Goal: Information Seeking & Learning: Understand process/instructions

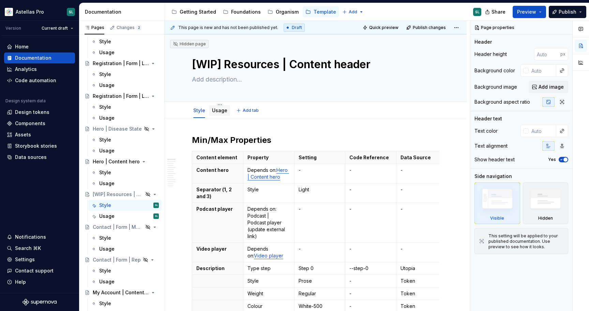
click at [216, 111] on link "Usage" at bounding box center [219, 110] width 15 height 6
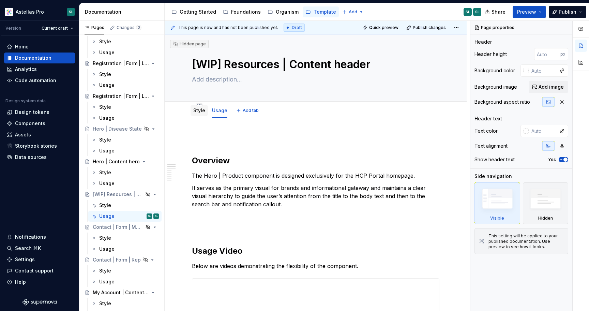
click at [195, 112] on link "Style" at bounding box center [199, 110] width 12 height 6
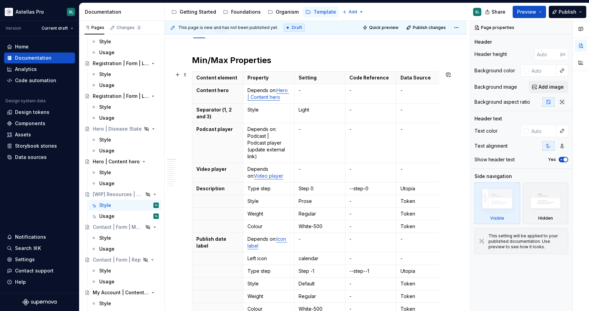
scroll to position [51, 0]
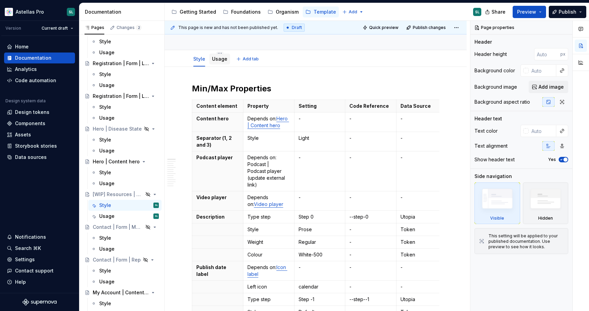
click at [218, 59] on link "Usage" at bounding box center [219, 59] width 15 height 6
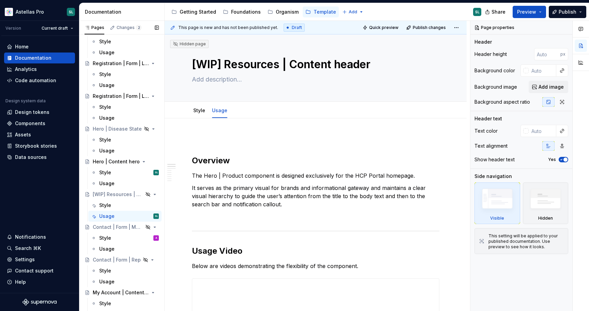
type textarea "*"
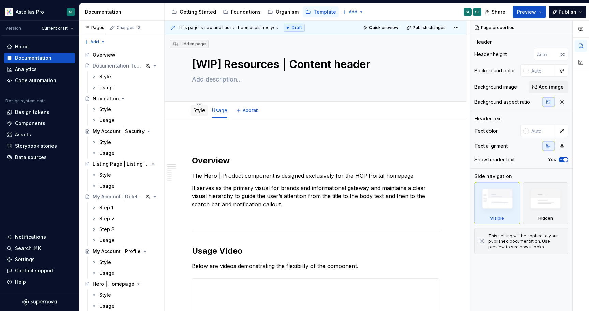
click at [198, 113] on link "Style" at bounding box center [199, 110] width 12 height 6
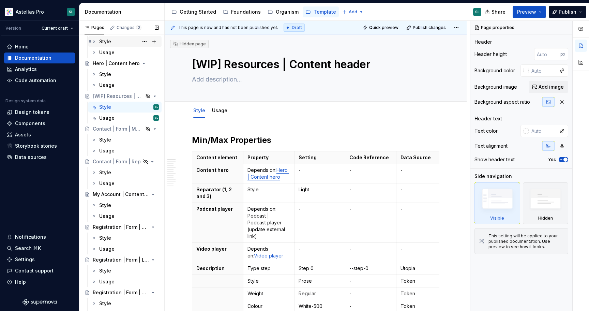
scroll to position [385, 0]
click at [111, 66] on div "Hero | Content hero" at bounding box center [126, 63] width 66 height 10
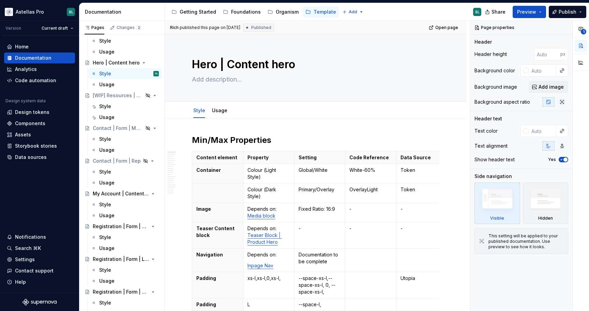
type textarea "*"
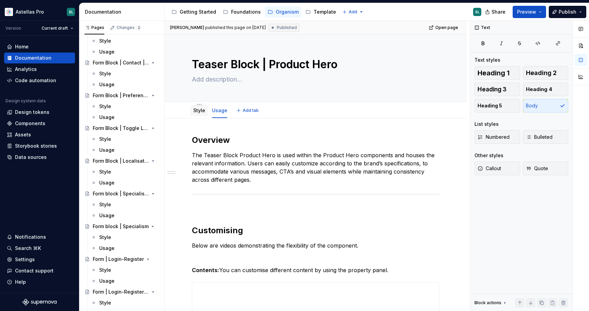
click at [198, 111] on link "Style" at bounding box center [199, 110] width 12 height 6
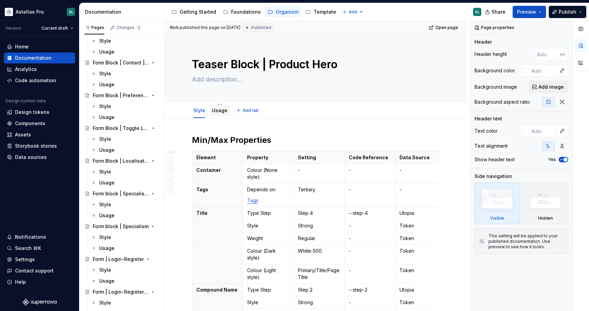
click at [222, 112] on link "Usage" at bounding box center [219, 110] width 15 height 6
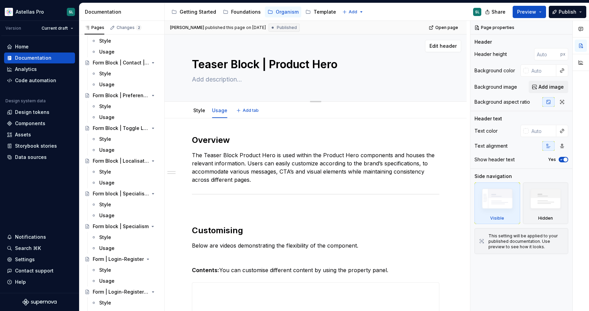
click at [339, 61] on textarea "Teaser Block | Product Hero" at bounding box center [315, 64] width 248 height 16
click at [199, 111] on link "Style" at bounding box center [199, 110] width 12 height 6
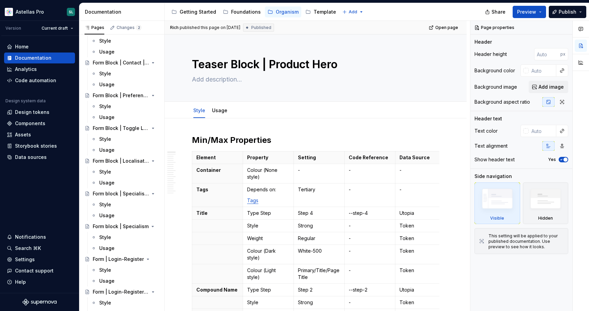
type textarea "*"
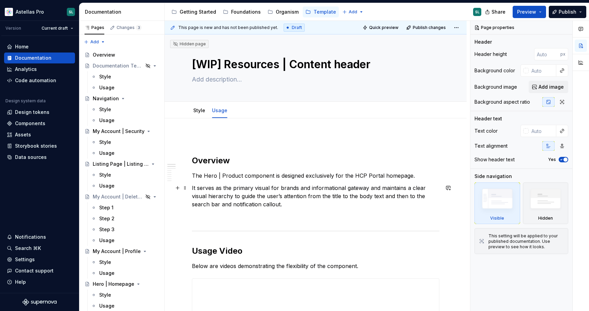
type textarea "*"
